Goal: Task Accomplishment & Management: Manage account settings

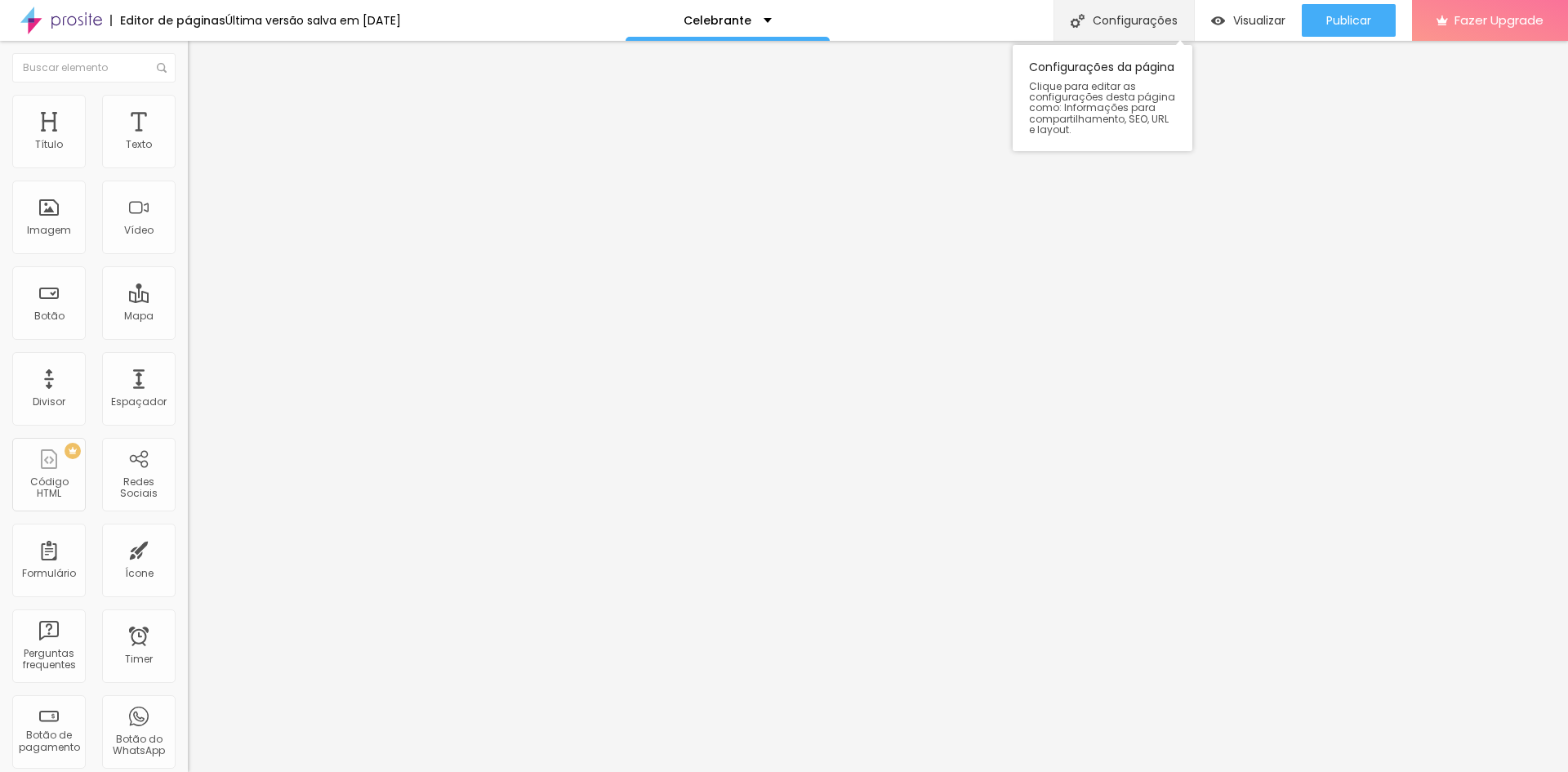
click at [1119, 11] on div "Configurações" at bounding box center [1124, 20] width 141 height 41
click at [1139, 15] on div "Configurações" at bounding box center [1124, 20] width 141 height 41
